Goal: Information Seeking & Learning: Learn about a topic

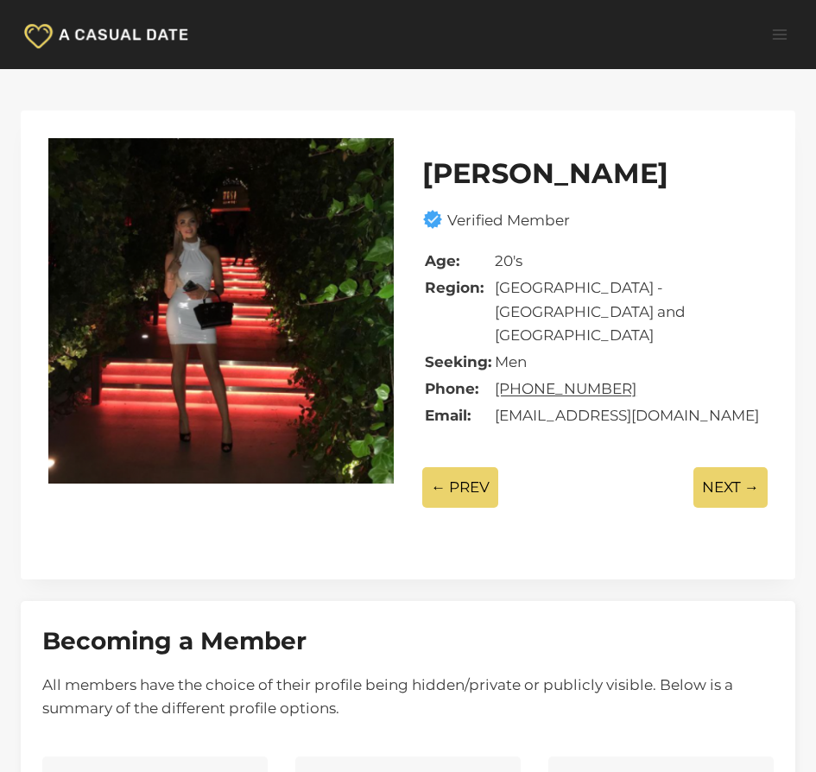
click at [554, 452] on div "← PREV NEXT →" at bounding box center [594, 487] width 345 height 70
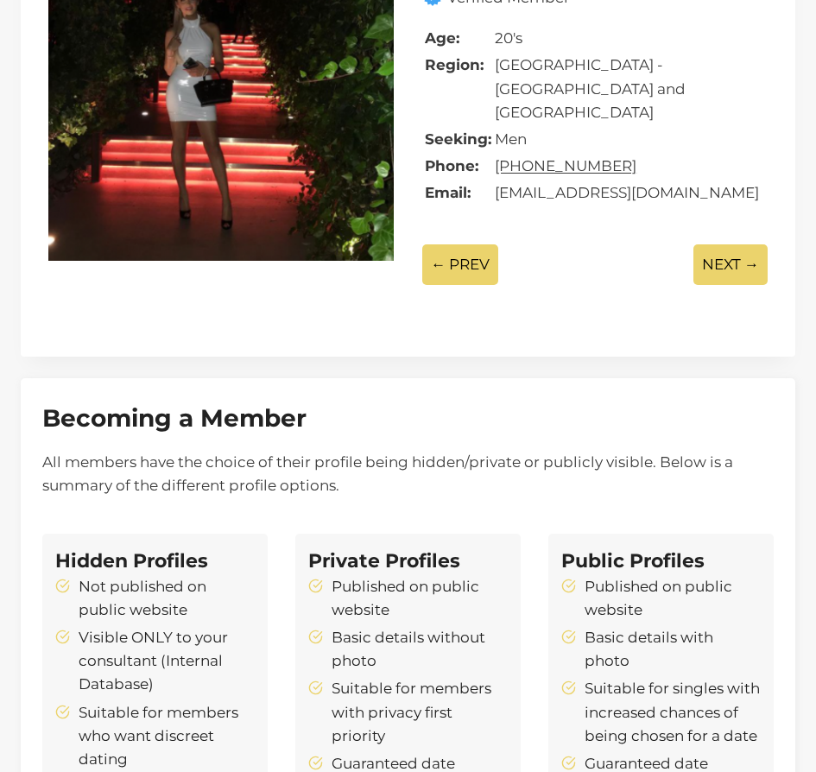
scroll to position [462, 0]
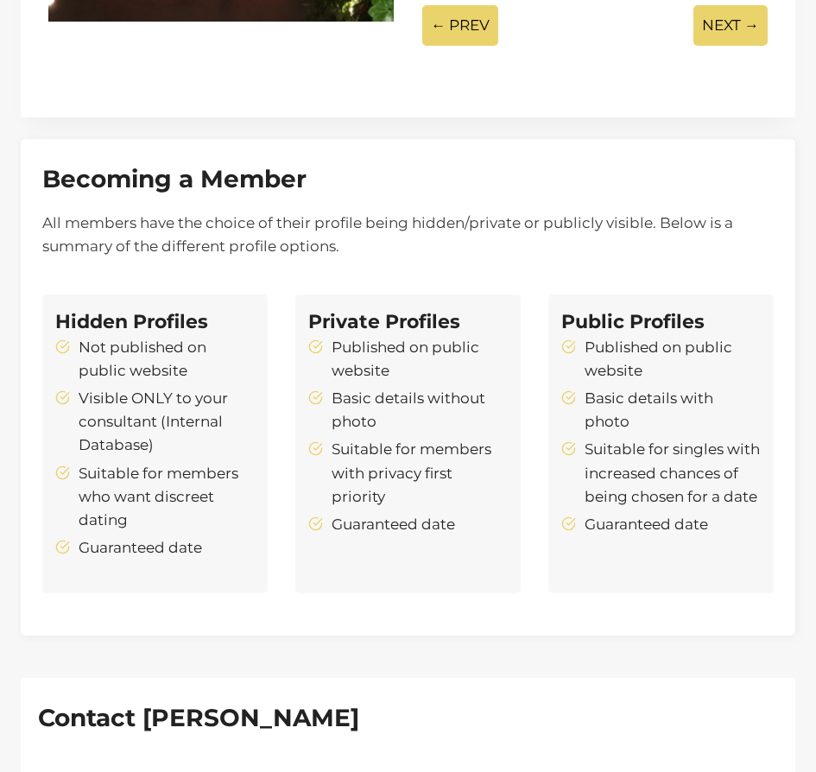
click at [225, 216] on p "All members have the choice of their profile being hidden/private or publicly v…" at bounding box center [407, 234] width 731 height 47
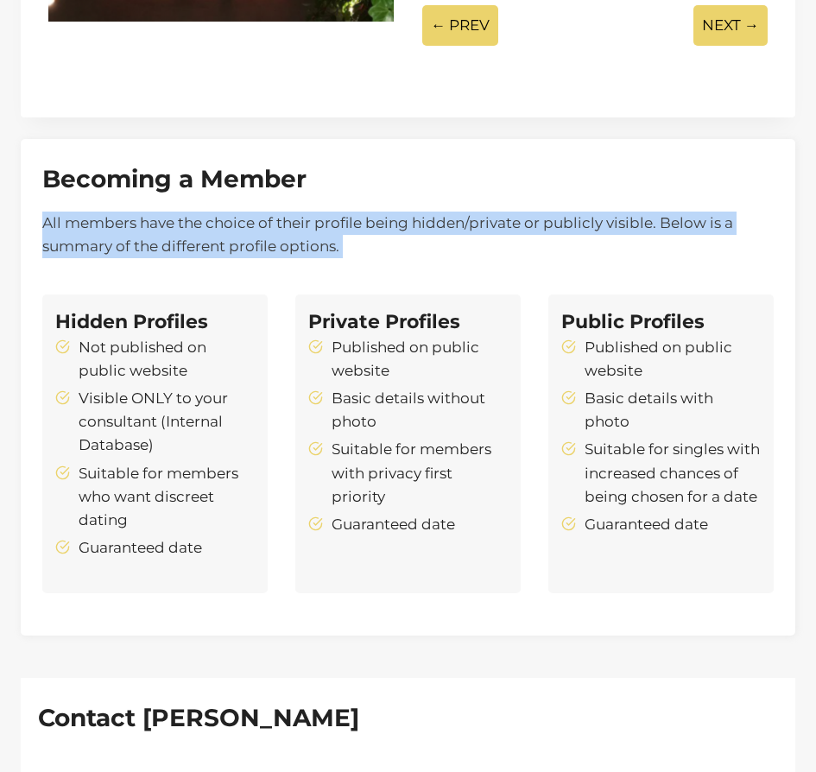
click at [225, 216] on p "All members have the choice of their profile being hidden/private or publicly v…" at bounding box center [407, 234] width 731 height 47
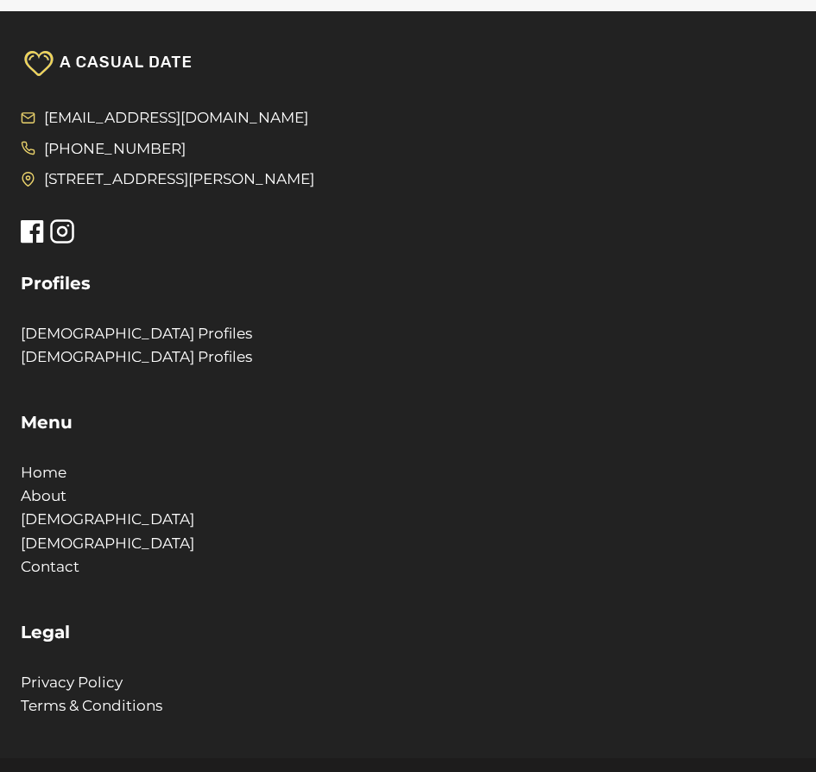
scroll to position [0, 0]
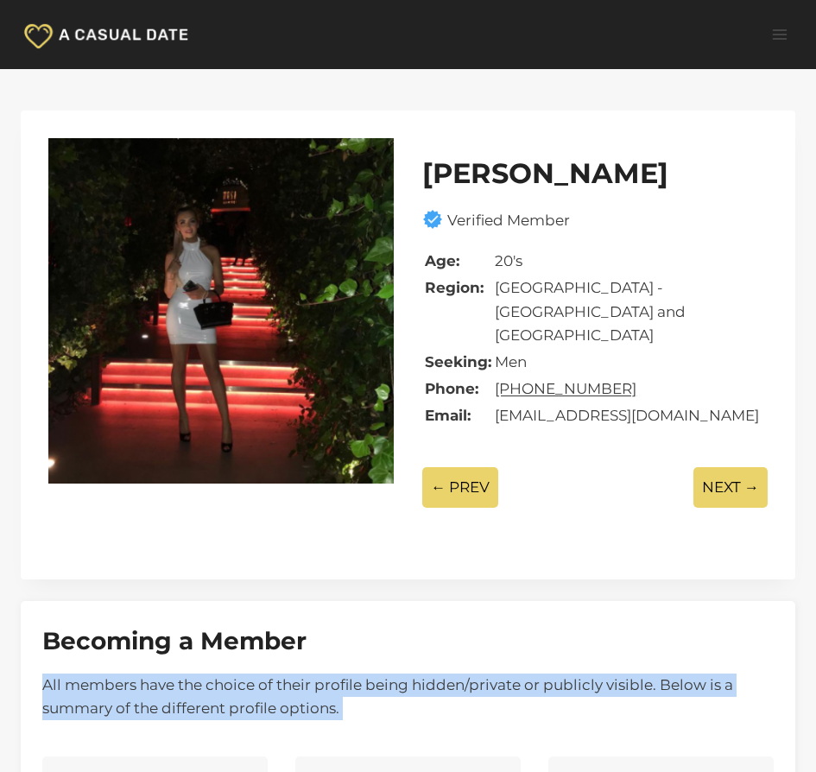
click at [108, 31] on img at bounding box center [107, 34] width 173 height 33
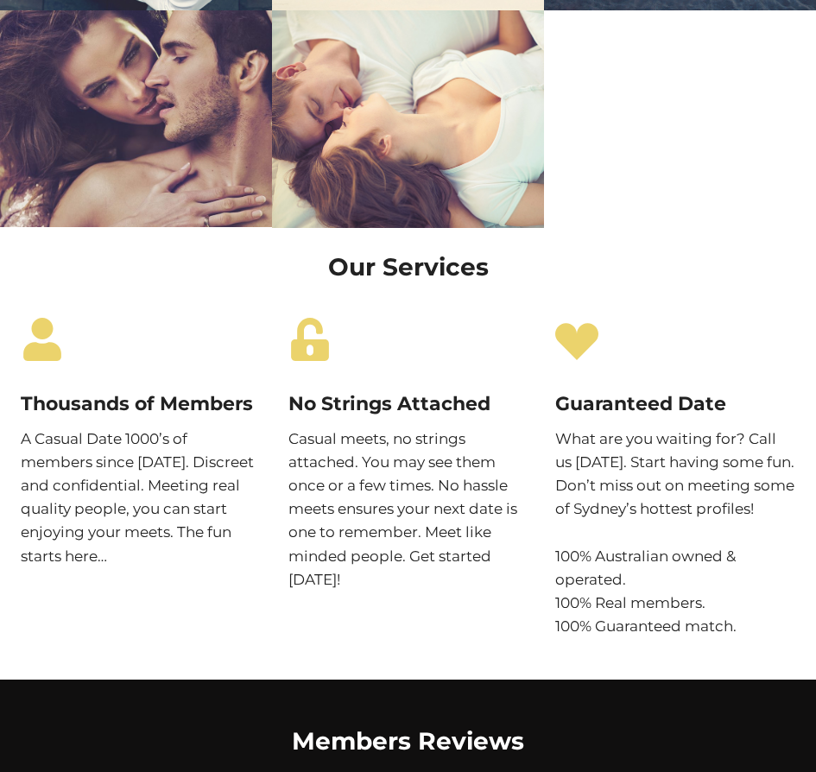
scroll to position [1024, 0]
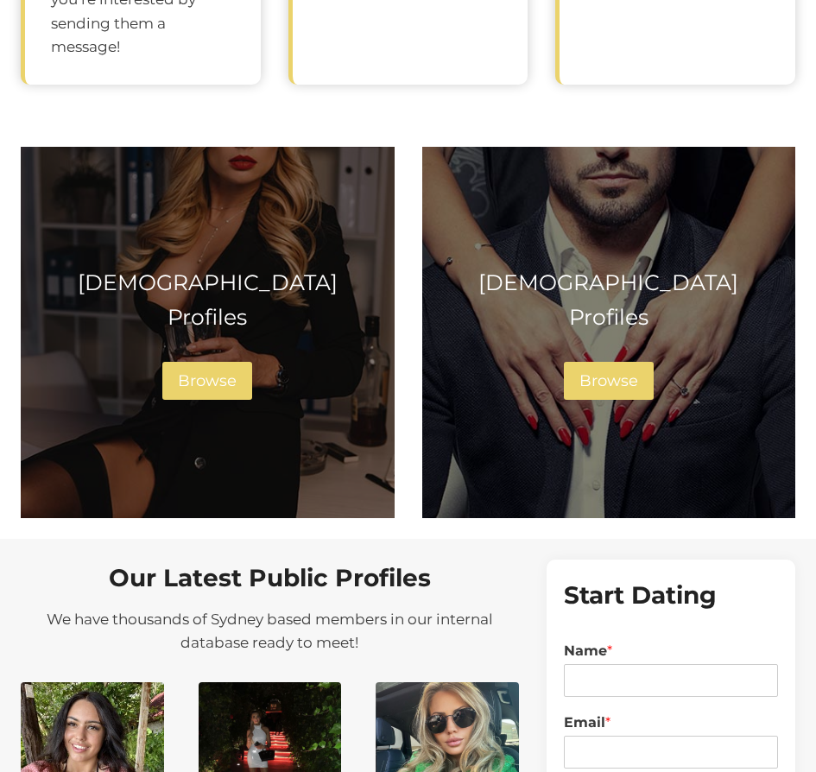
scroll to position [2393, 0]
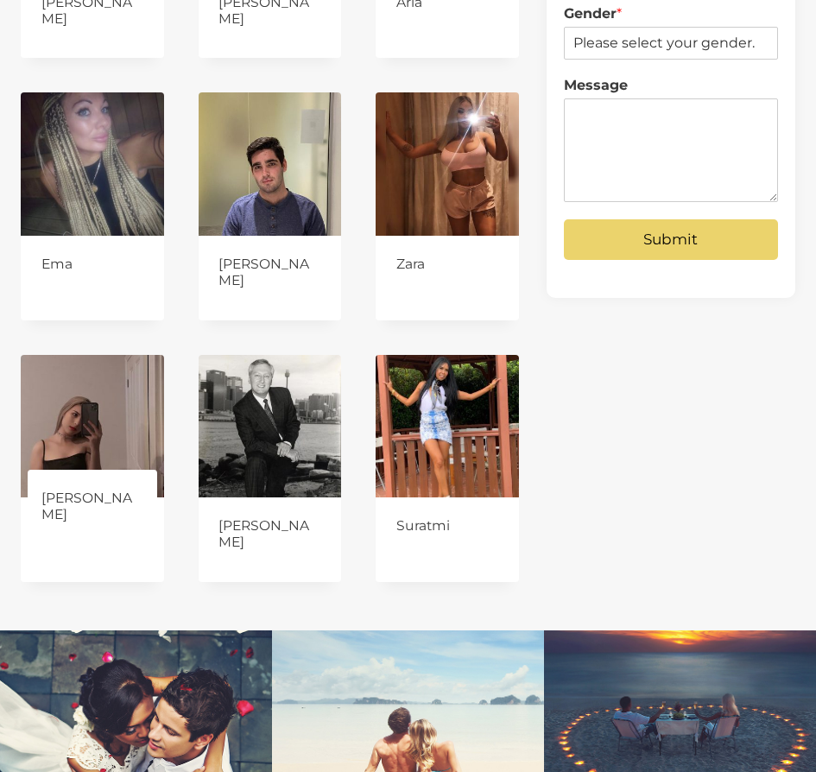
click at [92, 483] on div "[PERSON_NAME]" at bounding box center [92, 503] width 102 height 40
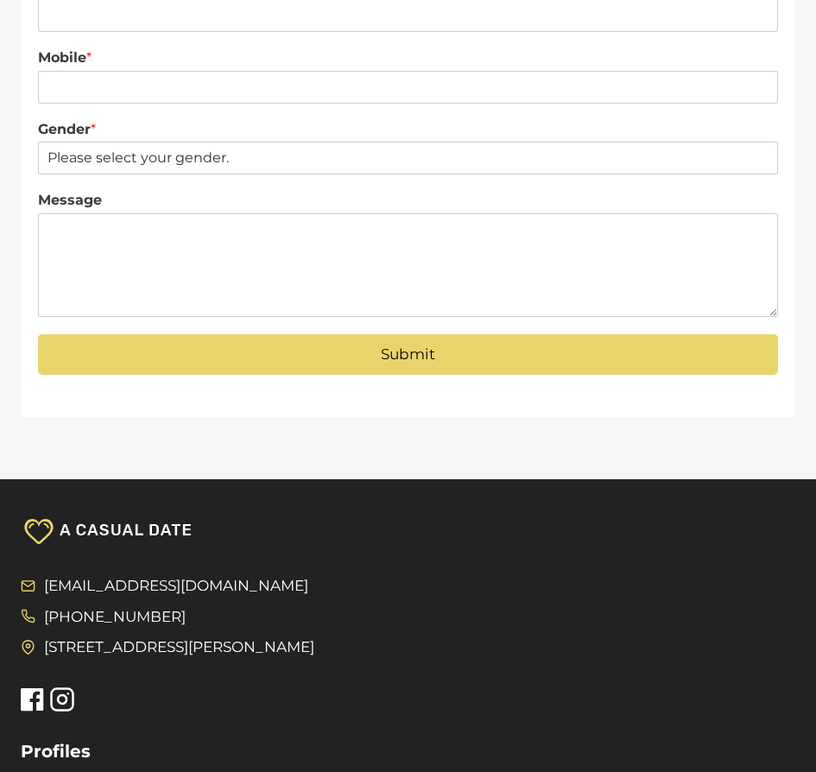
scroll to position [1057, 0]
